Goal: Transaction & Acquisition: Download file/media

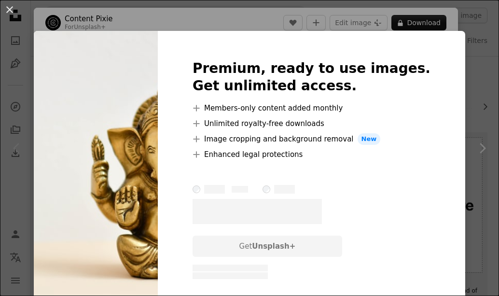
scroll to position [105, 0]
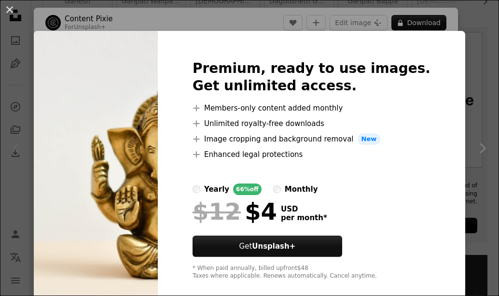
click at [142, 221] on img at bounding box center [96, 170] width 124 height 278
click at [147, 131] on img at bounding box center [96, 170] width 124 height 278
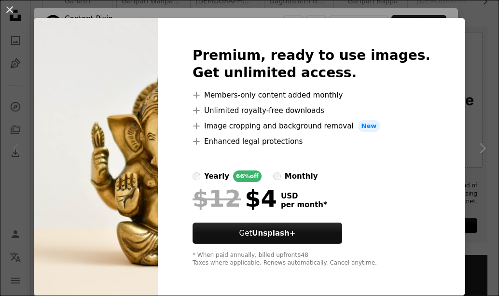
click at [113, 203] on img at bounding box center [96, 157] width 124 height 278
click at [138, 257] on img at bounding box center [96, 157] width 124 height 278
click at [123, 248] on img at bounding box center [96, 157] width 124 height 278
click at [119, 228] on img at bounding box center [96, 157] width 124 height 278
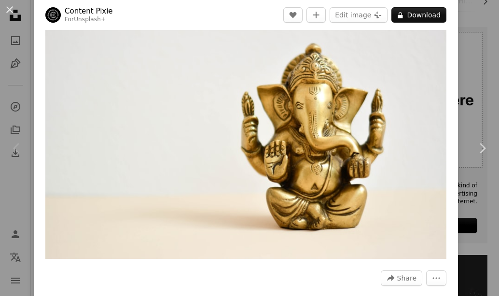
scroll to position [43, 0]
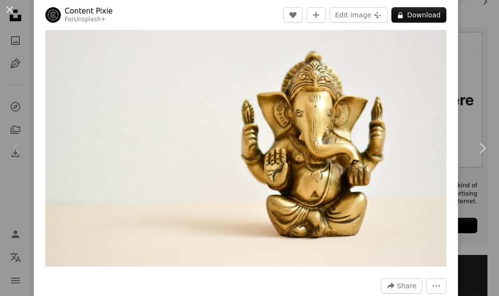
click at [274, 226] on img "Zoom in on this image" at bounding box center [245, 132] width 401 height 267
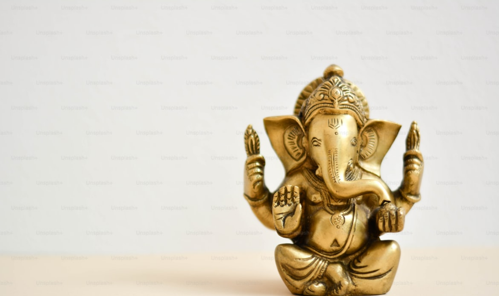
scroll to position [14, 0]
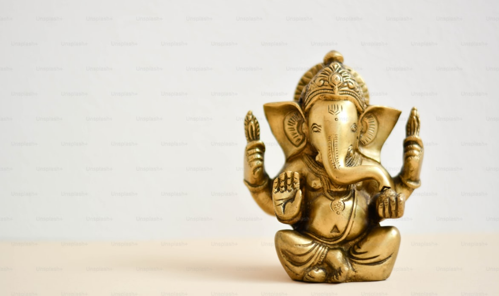
click at [304, 69] on img "Zoom out on this image" at bounding box center [250, 152] width 500 height 333
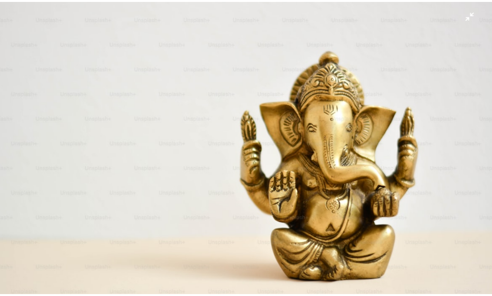
scroll to position [42, 0]
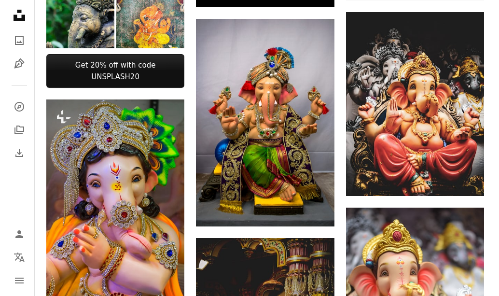
scroll to position [346, 0]
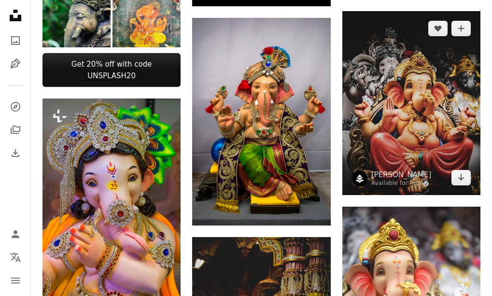
click at [411, 127] on img at bounding box center [411, 103] width 138 height 184
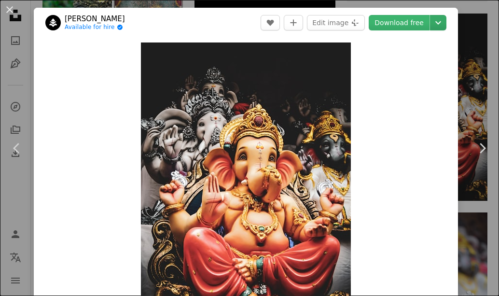
click at [431, 23] on icon "Chevron down" at bounding box center [437, 23] width 15 height 12
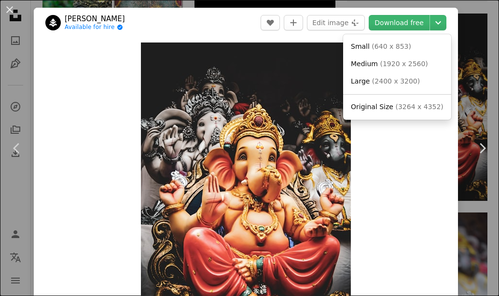
click at [398, 27] on dialog "An X shape Chevron left Chevron right [PERSON_NAME] Available for hire A checkm…" at bounding box center [249, 148] width 499 height 296
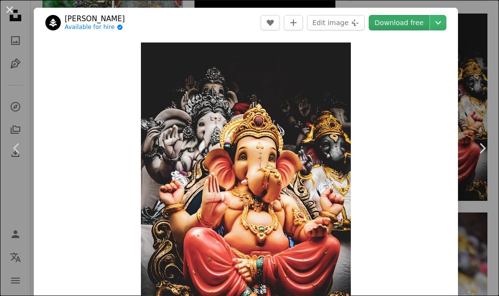
click at [395, 22] on link "Download free" at bounding box center [399, 22] width 61 height 15
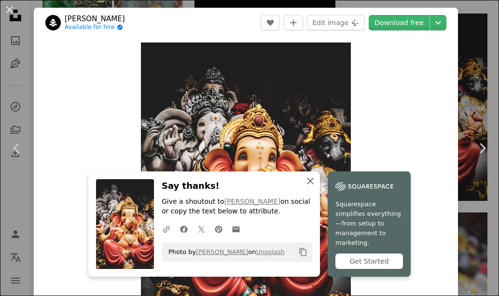
click at [308, 187] on icon "An X shape" at bounding box center [310, 181] width 12 height 12
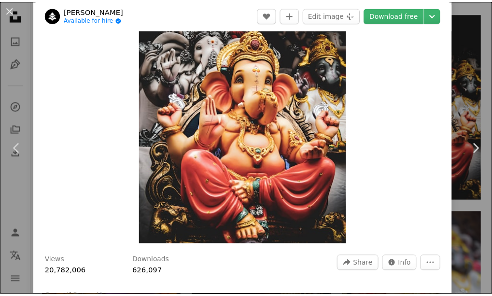
scroll to position [77, 0]
